Goal: Find contact information: Find contact information

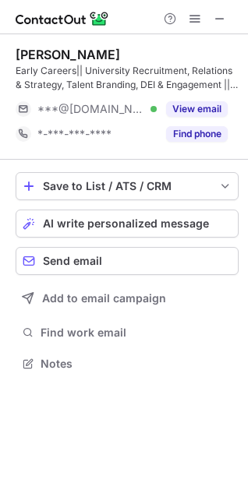
scroll to position [352, 248]
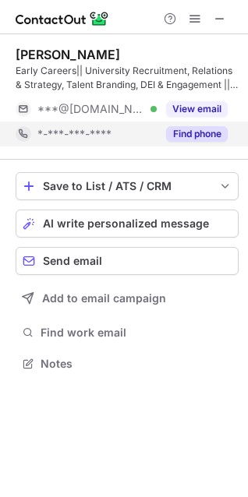
click at [185, 134] on button "Find phone" at bounding box center [197, 134] width 62 height 16
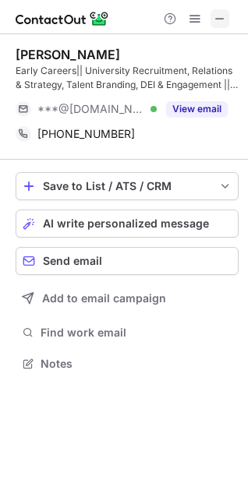
click at [224, 12] on span at bounding box center [219, 18] width 12 height 12
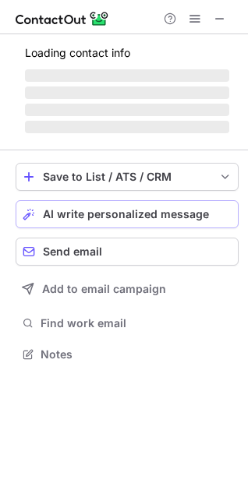
scroll to position [352, 248]
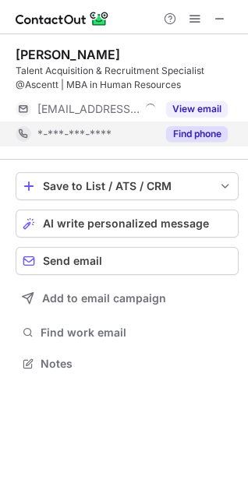
click at [193, 134] on button "Find phone" at bounding box center [197, 134] width 62 height 16
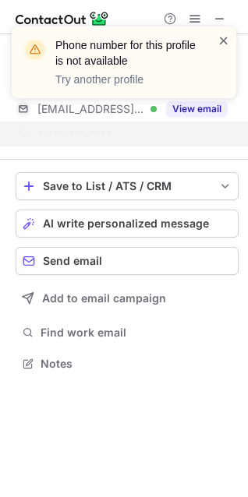
click at [220, 44] on span at bounding box center [223, 41] width 12 height 16
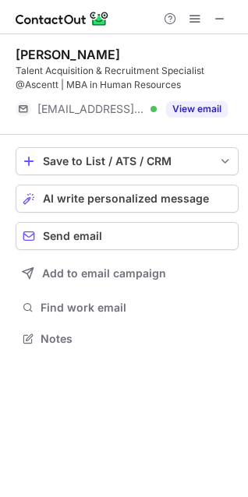
scroll to position [327, 248]
click at [216, 19] on span at bounding box center [219, 18] width 12 height 12
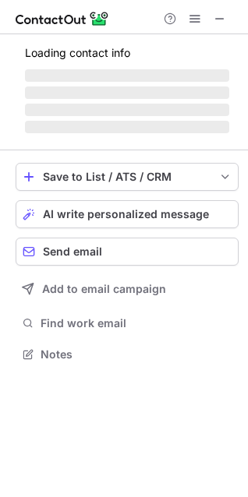
scroll to position [352, 248]
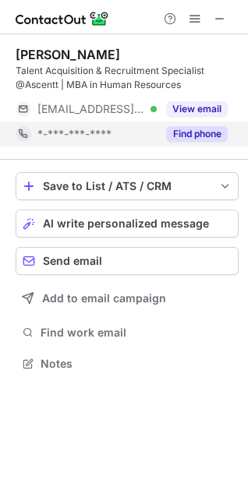
click at [184, 133] on button "Find phone" at bounding box center [197, 134] width 62 height 16
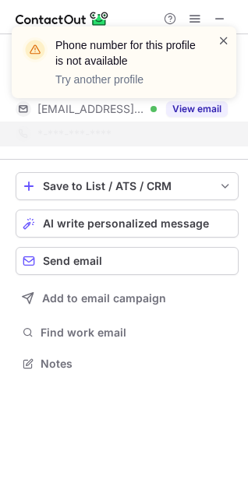
click at [220, 42] on span at bounding box center [223, 41] width 12 height 16
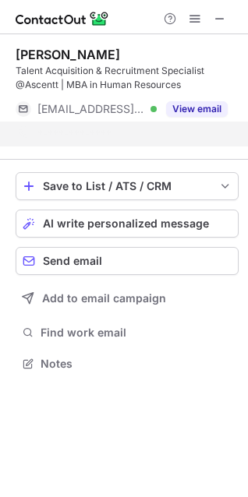
scroll to position [327, 248]
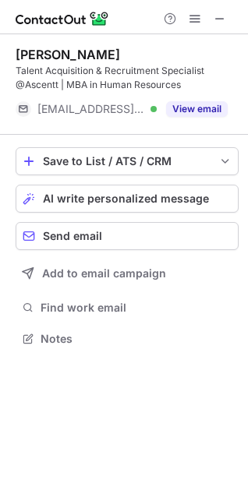
click at [220, 22] on div "Phone number for this profile is not available Try another profile" at bounding box center [123, 68] width 249 height 115
click at [221, 12] on span at bounding box center [219, 18] width 12 height 12
